Goal: Information Seeking & Learning: Check status

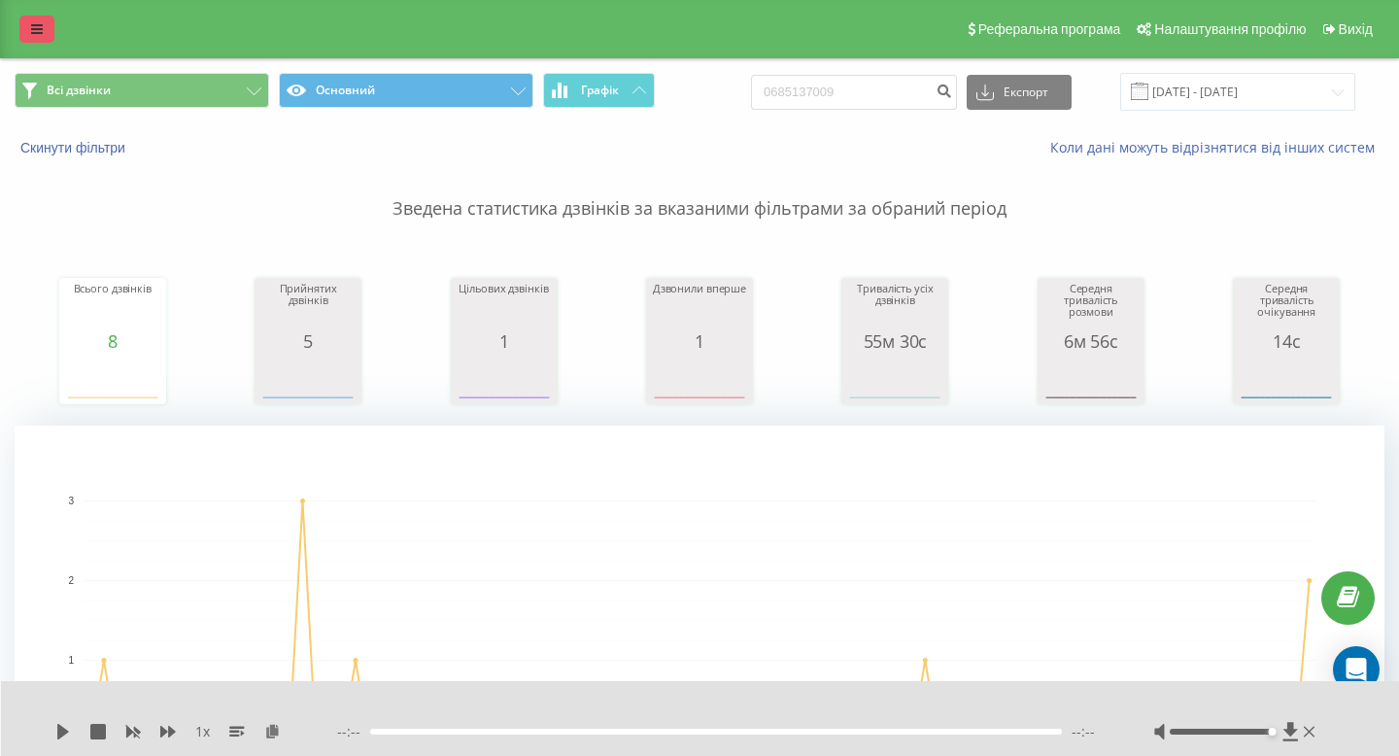
click at [44, 20] on link at bounding box center [36, 29] width 35 height 27
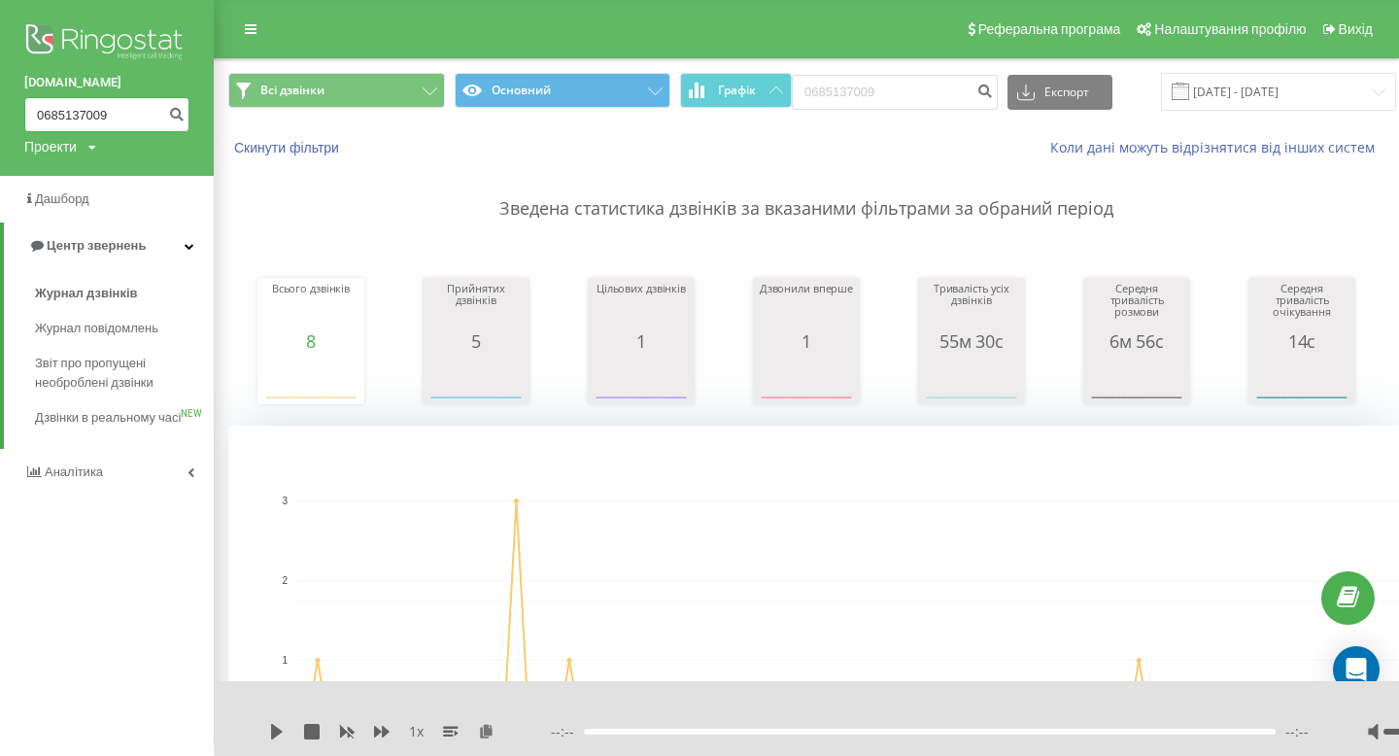
click at [90, 107] on input "0685137009" at bounding box center [106, 114] width 165 height 35
paste input "64662771"
type input "0664662771"
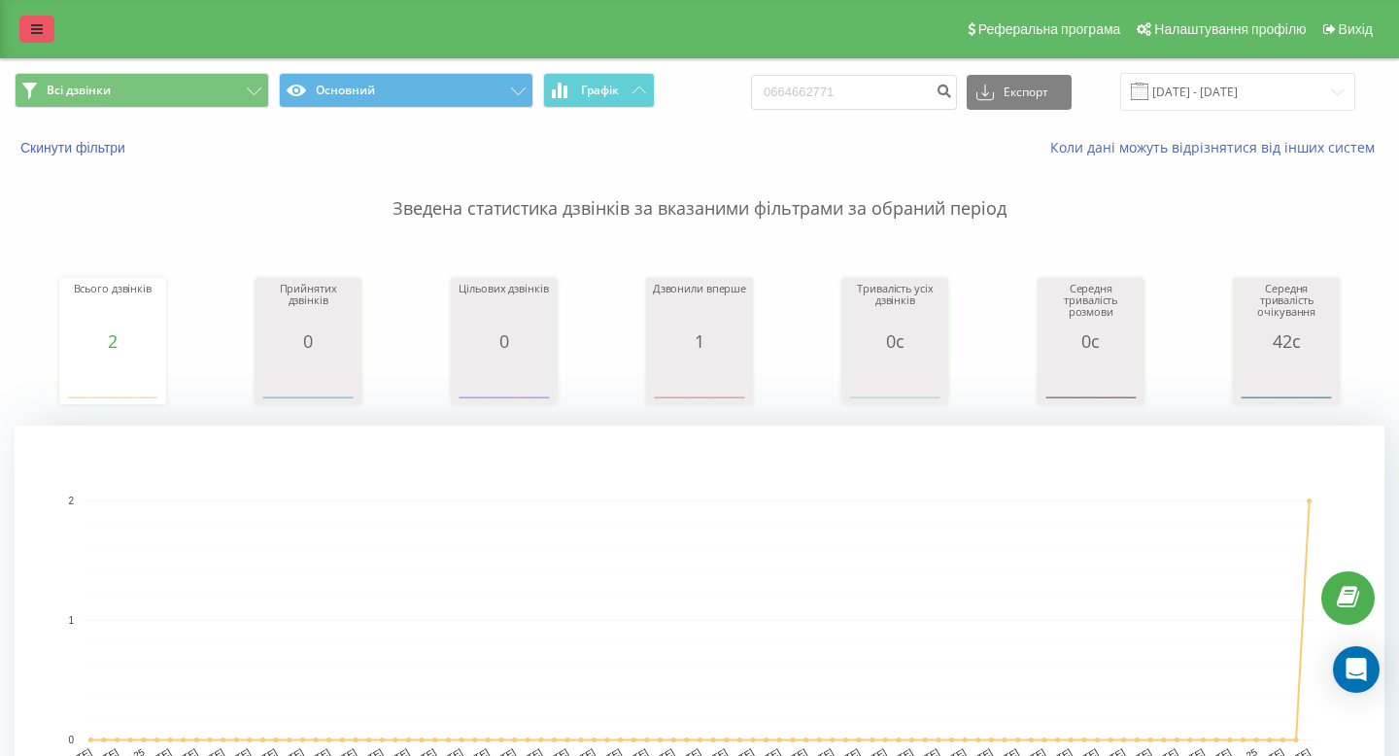
click at [39, 35] on icon at bounding box center [37, 29] width 12 height 14
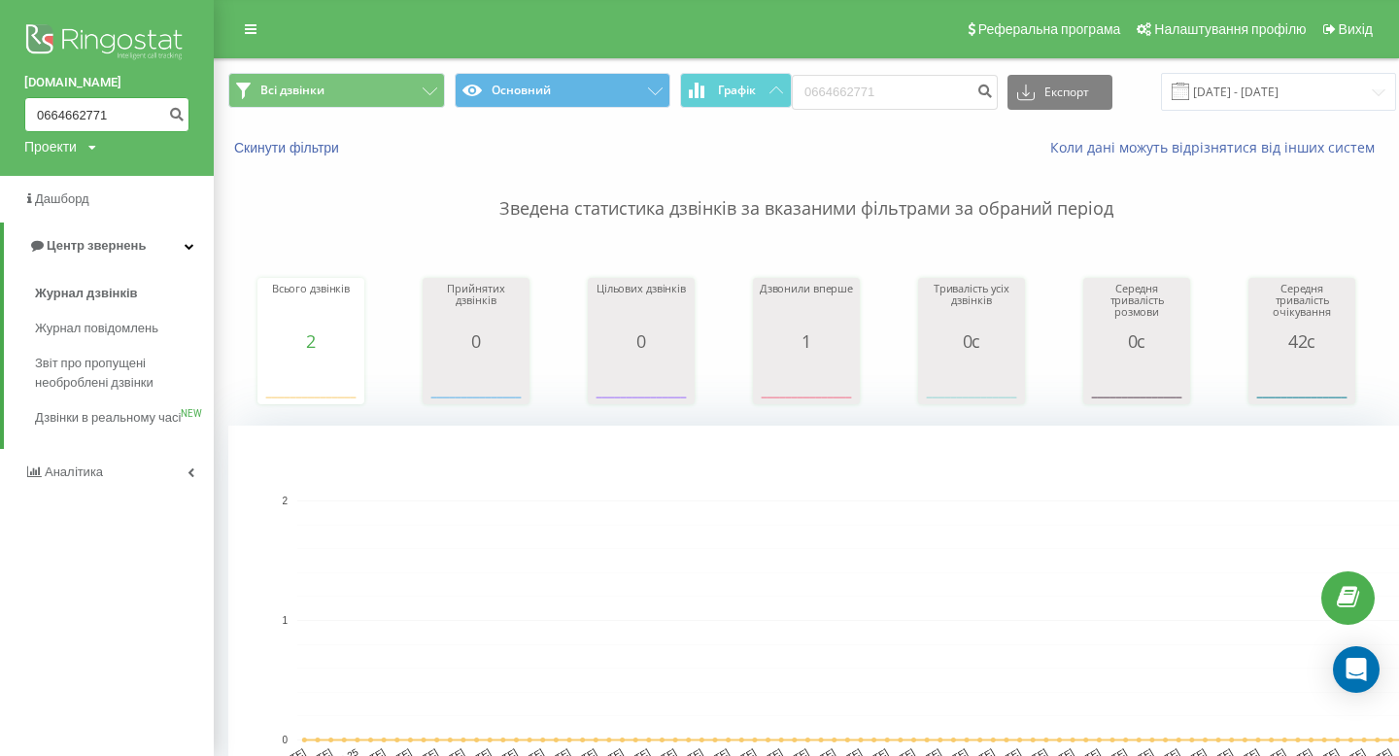
click at [92, 128] on input "0664662771" at bounding box center [106, 114] width 165 height 35
paste input "732758138"
type input "0732758138"
click at [175, 115] on icon "submit" at bounding box center [176, 112] width 17 height 12
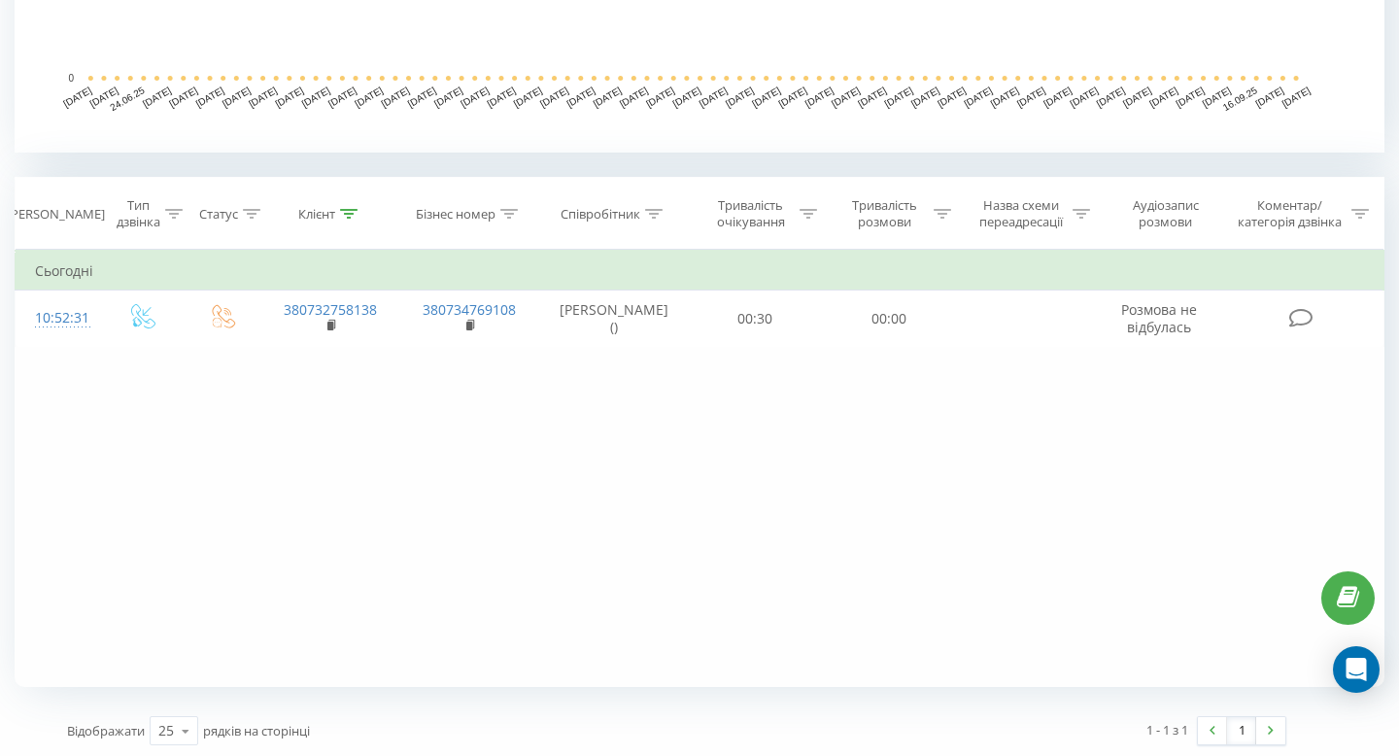
scroll to position [665, 0]
